Goal: Transaction & Acquisition: Purchase product/service

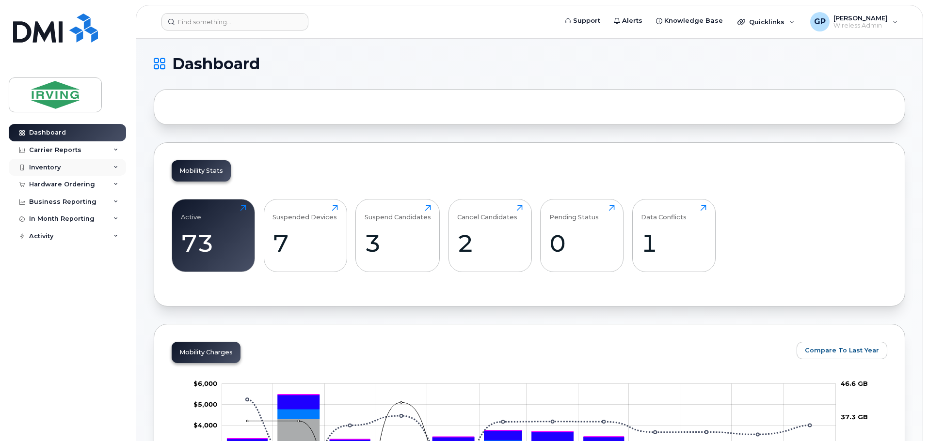
click at [47, 167] on div "Inventory" at bounding box center [45, 168] width 32 height 8
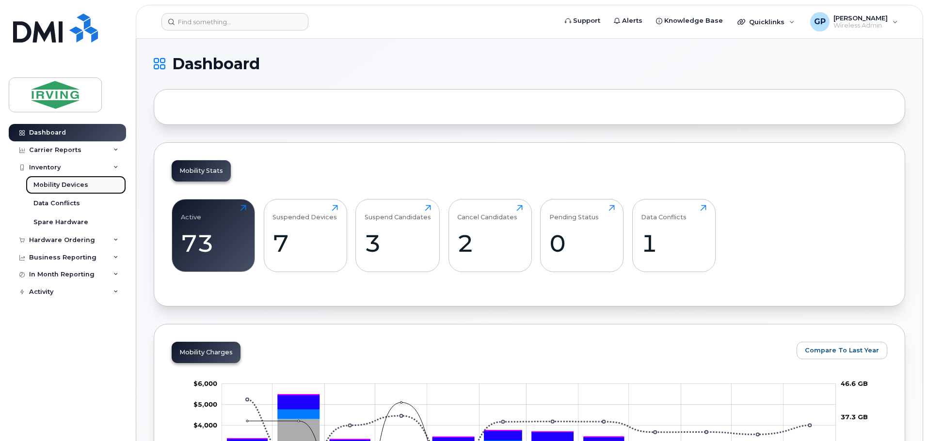
click at [50, 183] on div "Mobility Devices" at bounding box center [60, 185] width 55 height 9
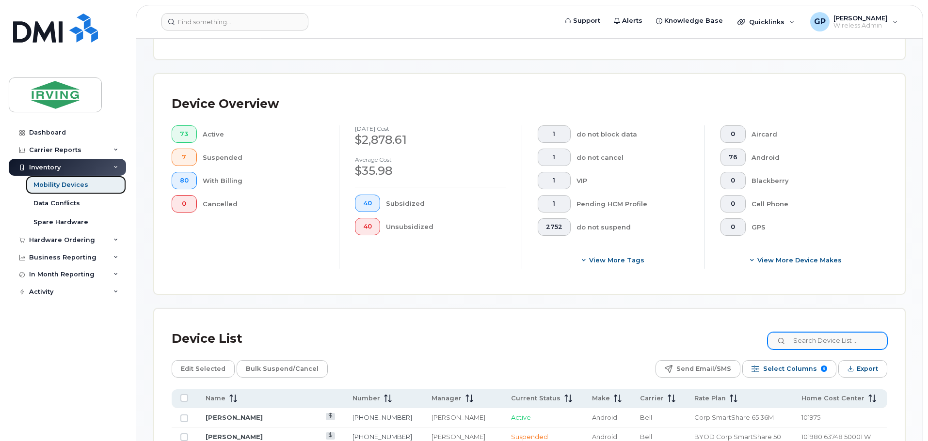
scroll to position [193, 0]
click at [826, 332] on input at bounding box center [826, 340] width 121 height 17
paste input "9022409378"
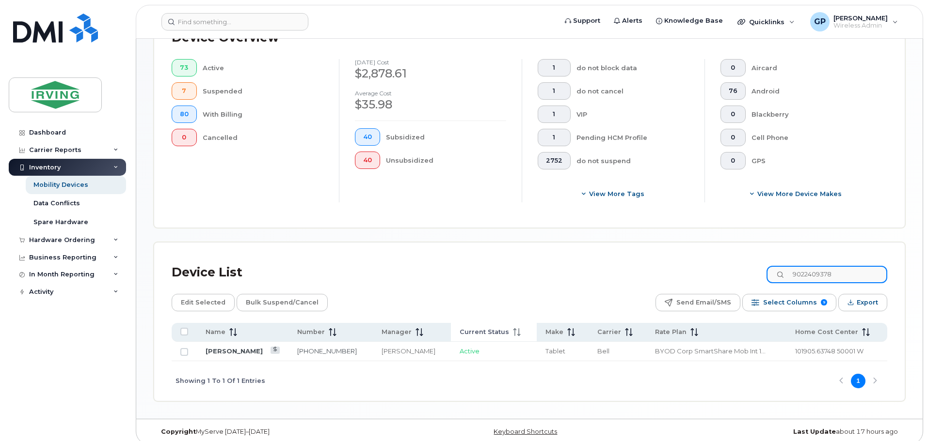
scroll to position [260, 0]
type input "9022409378"
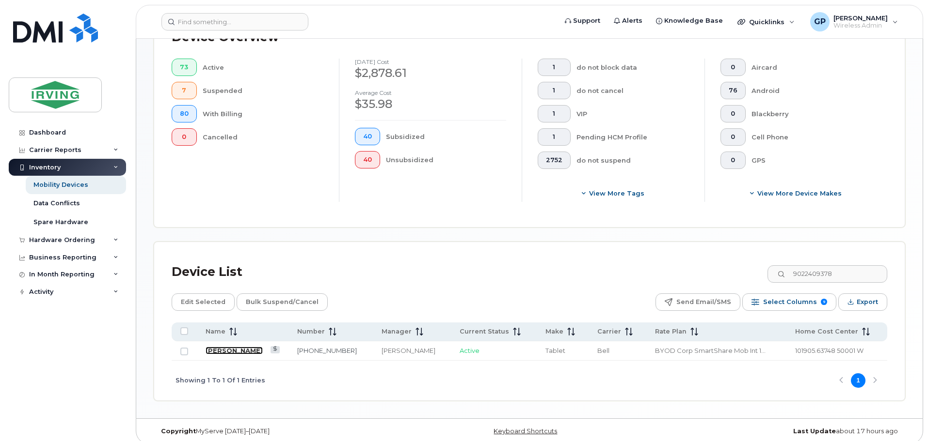
click at [221, 347] on link "[PERSON_NAME]" at bounding box center [233, 351] width 57 height 8
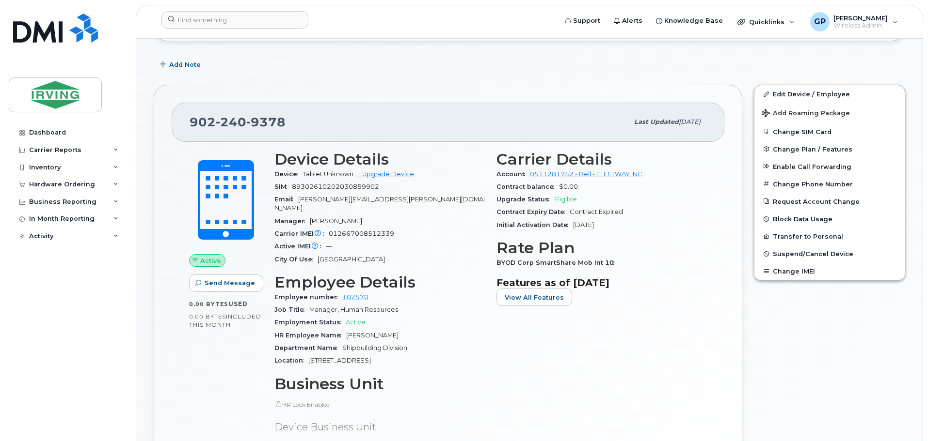
scroll to position [290, 0]
click at [73, 189] on div "Hardware Ordering" at bounding box center [67, 184] width 117 height 17
click at [47, 200] on div "Overview" at bounding box center [49, 202] width 32 height 9
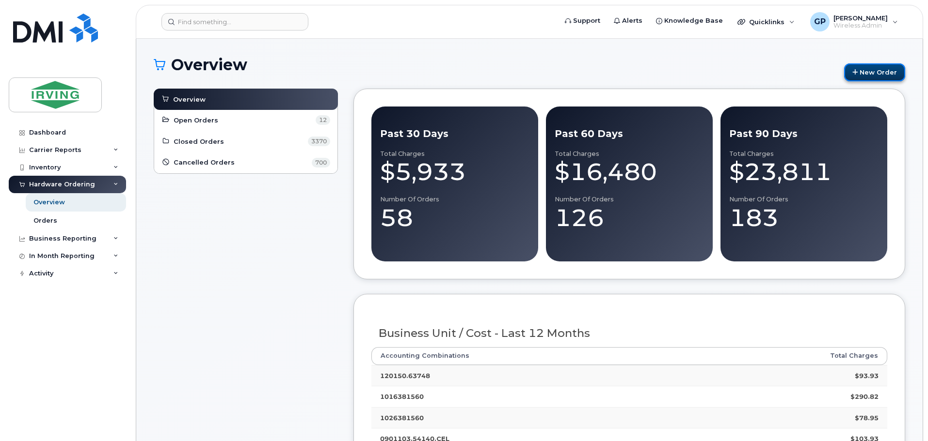
click at [870, 76] on link "New Order" at bounding box center [874, 72] width 61 height 18
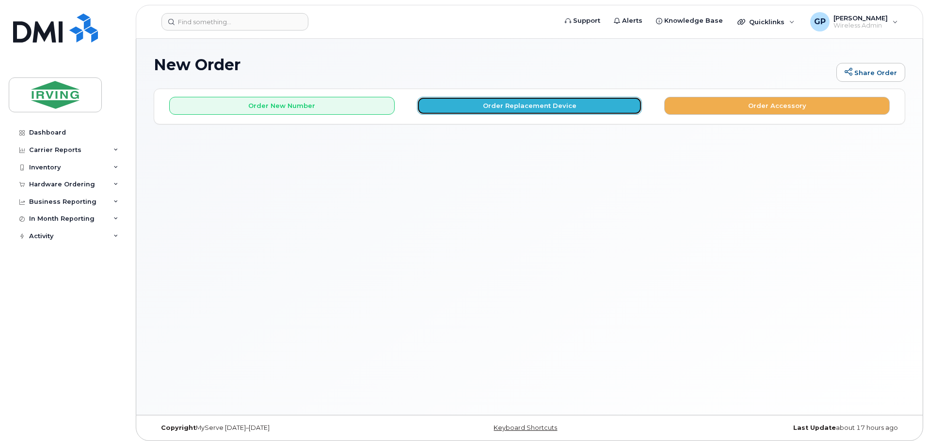
click at [513, 112] on button "Order Replacement Device" at bounding box center [529, 106] width 225 height 18
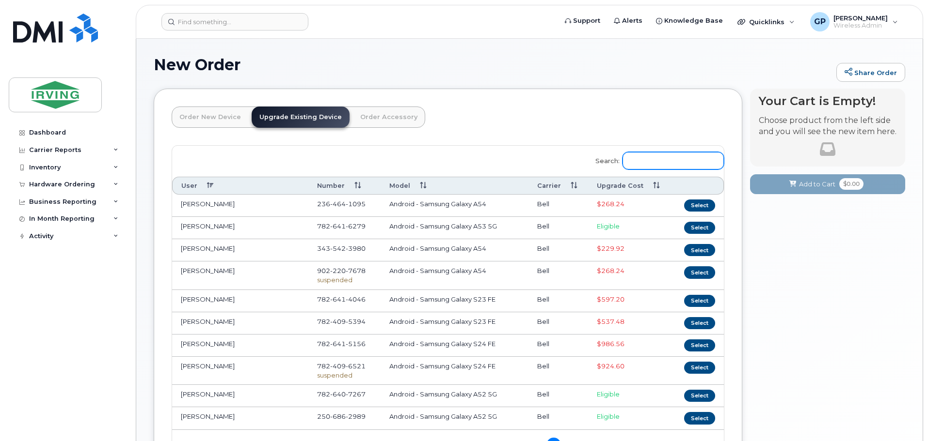
click at [667, 160] on input "Search:" at bounding box center [672, 160] width 101 height 17
paste input "9022409378"
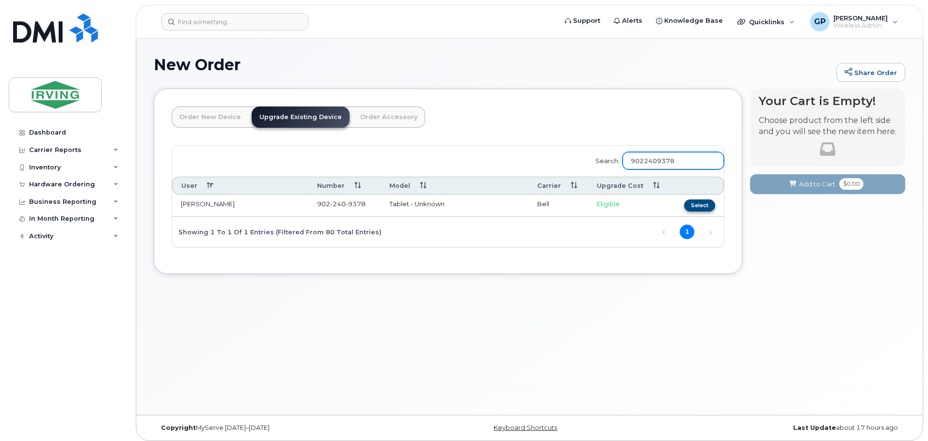
type input "9022409378"
click at [702, 205] on button "Select" at bounding box center [699, 206] width 31 height 12
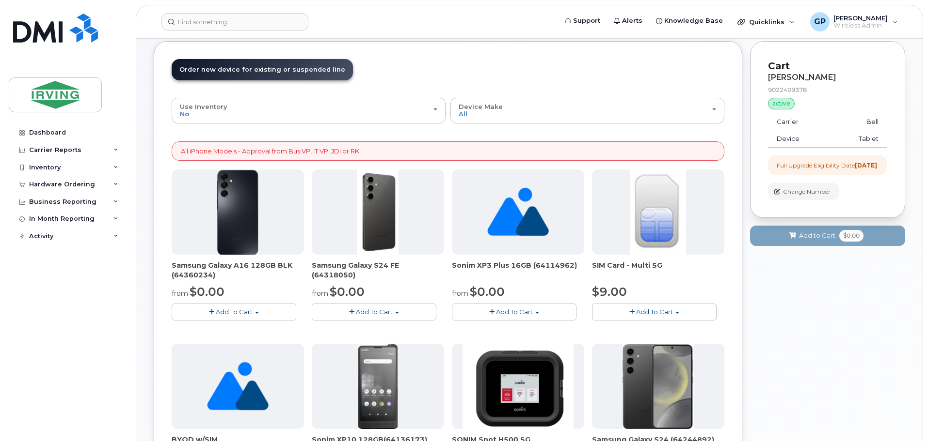
scroll to position [48, 0]
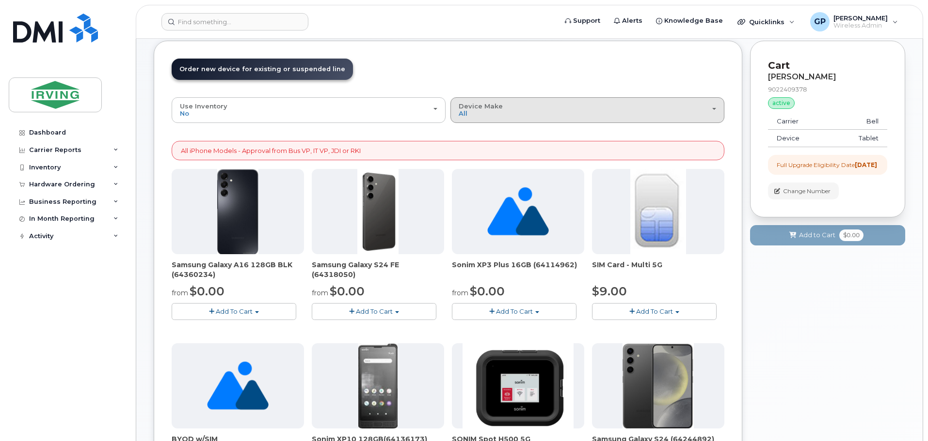
click at [534, 108] on div "Device Make All Android Cell Phone HUB iPhone Unknown" at bounding box center [586, 110] width 257 height 15
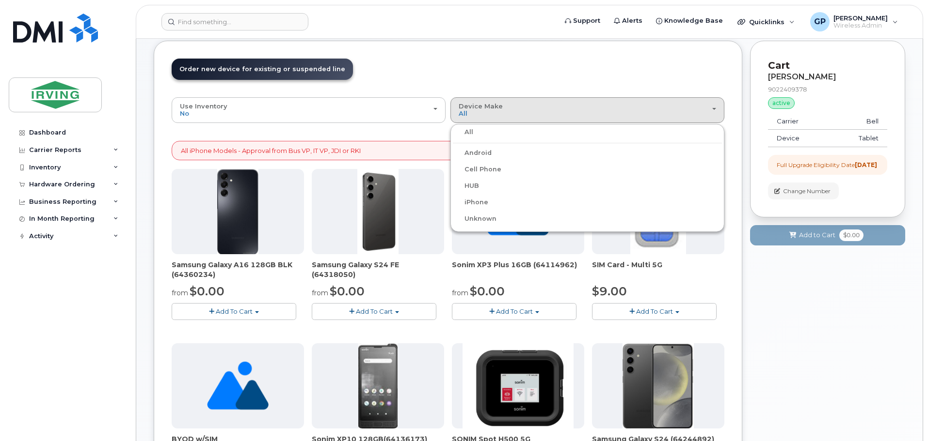
click at [540, 62] on header "Order New Device Upgrade Existing Device Order Accessory Order new device and n…" at bounding box center [448, 78] width 552 height 39
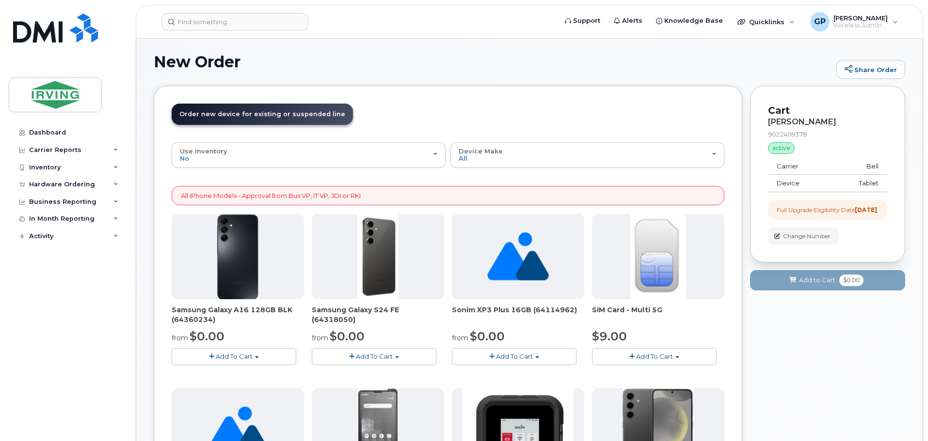
scroll to position [0, 0]
